Goal: Connect with others: Connect with others

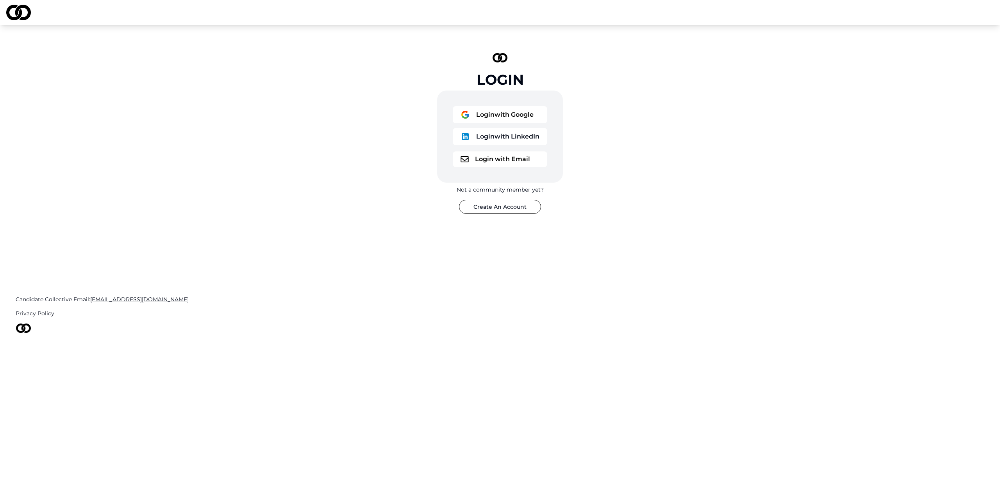
click at [507, 120] on button "Login with Google" at bounding box center [500, 114] width 95 height 17
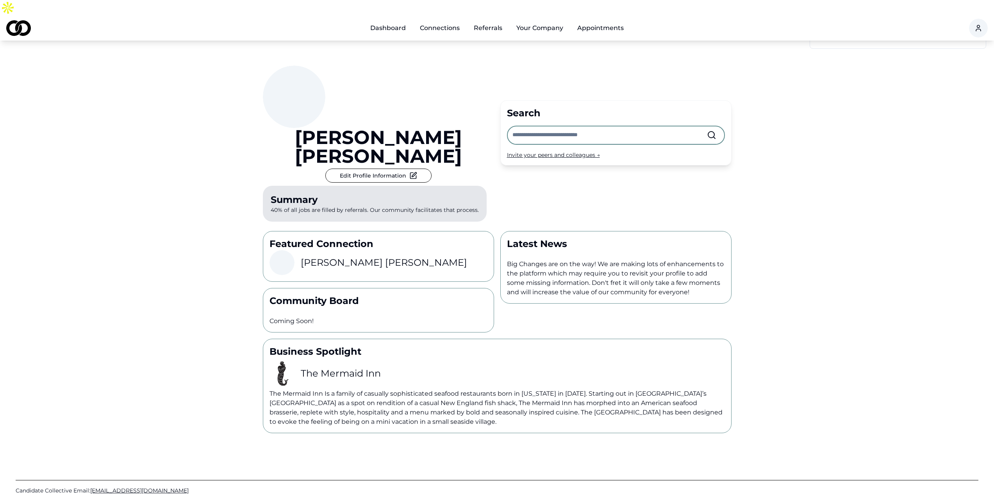
click at [199, 171] on div "Heads up! You currently have 3 pending appointment notifications. [PERSON_NAME]…" at bounding box center [497, 237] width 994 height 393
click at [356, 257] on h3 "[PERSON_NAME]" at bounding box center [384, 263] width 166 height 12
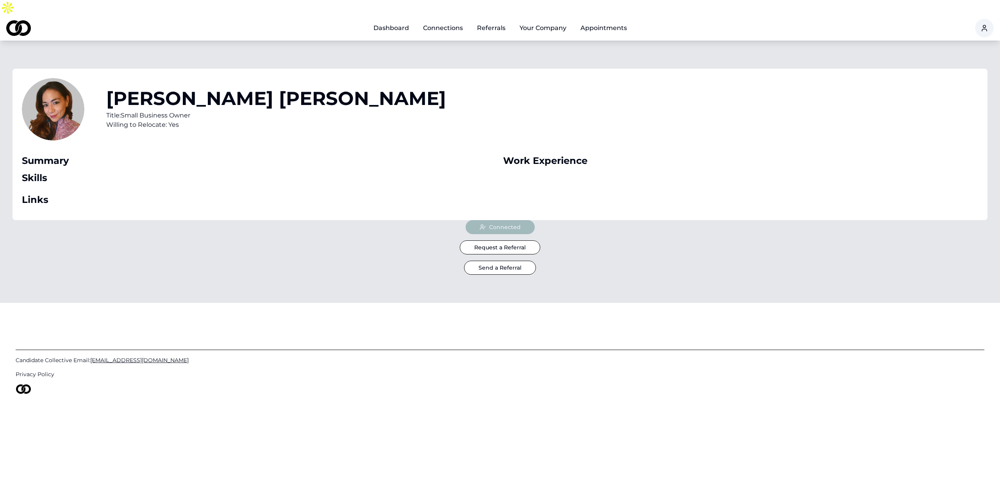
click at [383, 20] on link "Dashboard" at bounding box center [391, 28] width 48 height 16
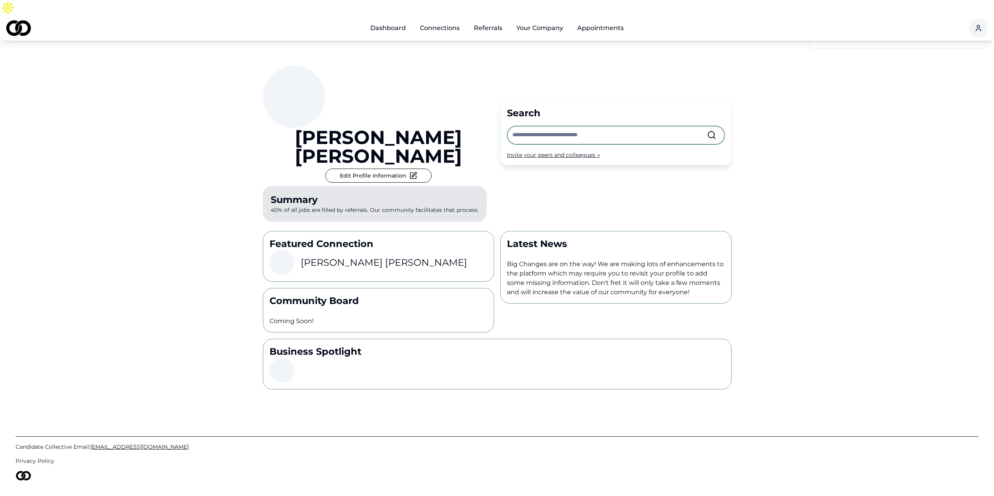
click at [402, 71] on div "[PERSON_NAME] Edit Profile Information Summary 40% of all jobs are filled by re…" at bounding box center [378, 145] width 231 height 159
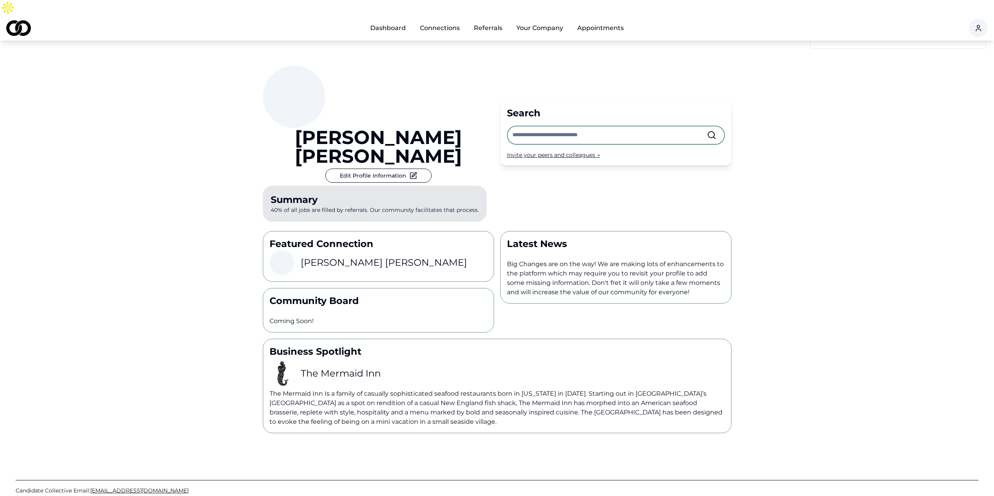
click at [494, 20] on link "Referrals" at bounding box center [487, 28] width 41 height 16
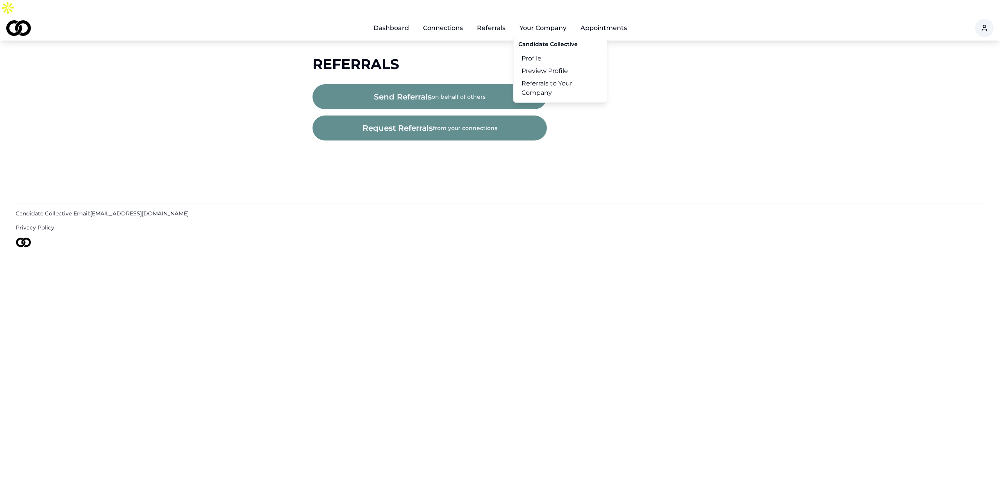
click at [535, 77] on link "Referrals to Your Company" at bounding box center [560, 88] width 93 height 22
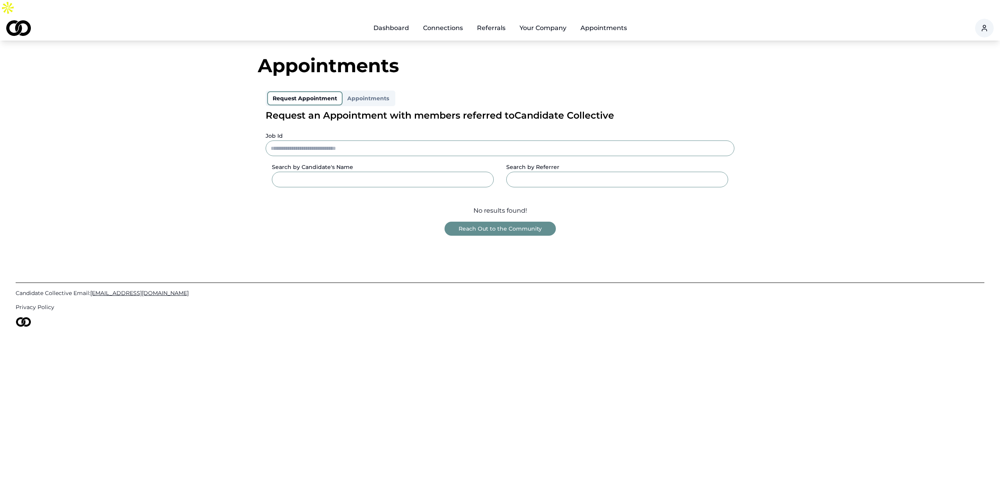
click at [374, 92] on button "Appointments" at bounding box center [367, 98] width 51 height 12
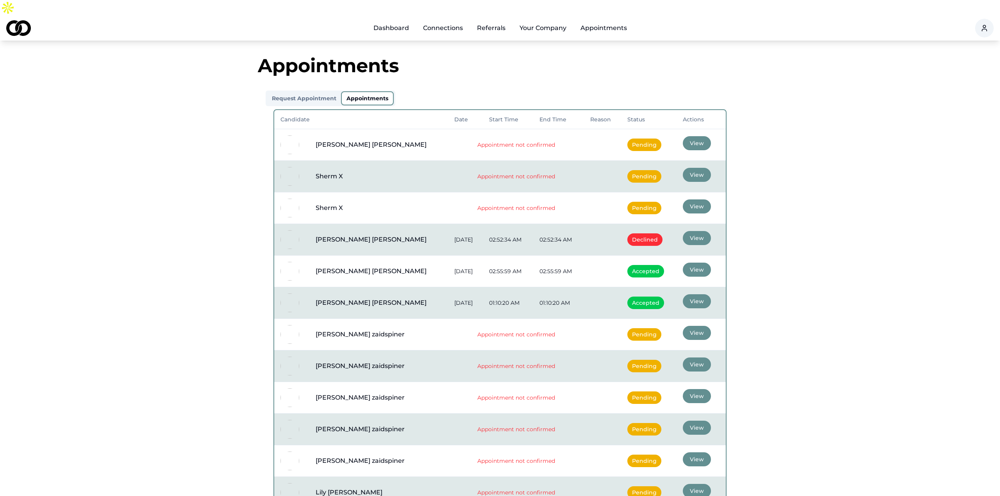
click at [301, 92] on button "Request Appointment" at bounding box center [304, 98] width 74 height 12
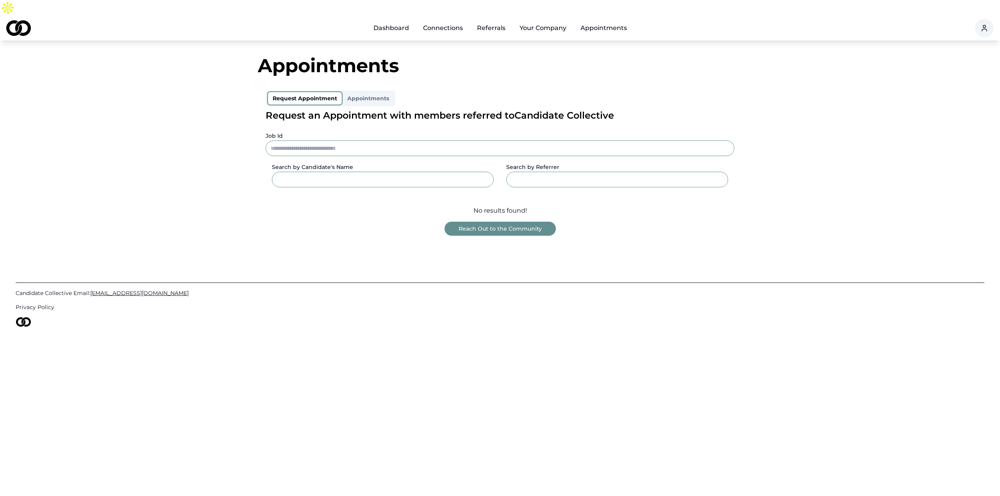
click at [487, 60] on div "Appointments Request Appointment Appointments Request an Appointment with membe…" at bounding box center [500, 146] width 500 height 180
click at [612, 20] on link "Appointments" at bounding box center [603, 28] width 59 height 16
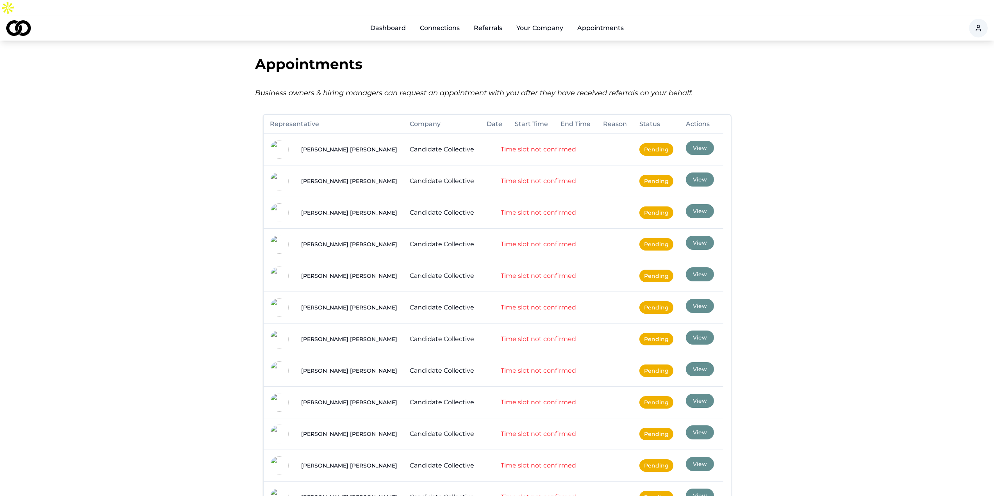
click at [544, 20] on button "Your Company" at bounding box center [539, 28] width 59 height 16
click at [600, 20] on link "Appointments" at bounding box center [600, 28] width 59 height 16
click at [446, 20] on link "Connections" at bounding box center [440, 28] width 52 height 16
